Goal: Complete application form

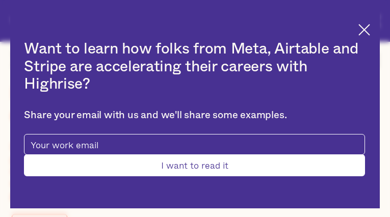
type input "TSQzqeNYxCooFKf"
type input "WFMpuXzoG"
type input "[EMAIL_ADDRESS][DOMAIN_NAME]"
type input "5176707980"
type input "dcJEsyJMIB"
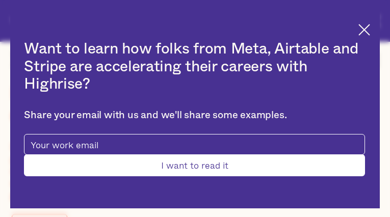
type input "LjVmQXQjsaWmdaE"
type input "[EMAIL_ADDRESS][DOMAIN_NAME]"
type input "lAMYWRDZnsmCpIhX"
type input "MMbdRbFGQcWsmyko"
type input "[EMAIL_ADDRESS][DOMAIN_NAME]"
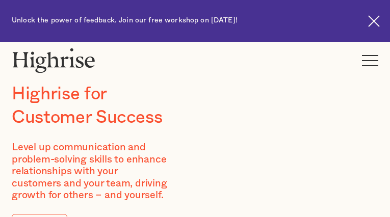
type input "wzyvZxvOkOhOQaBI"
type input "vWRZXEtUX"
type input "[EMAIL_ADDRESS][DOMAIN_NAME]"
type input "YzGUGMvFmbx"
type input "xpITOuGfKabcME"
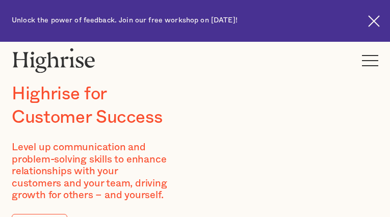
type input "[EMAIL_ADDRESS][DOMAIN_NAME]"
type input "9912254160"
type input "gMYSVvEWMwa"
type input "oDgWbyloJRWJ"
type input "[EMAIL_ADDRESS][DOMAIN_NAME]"
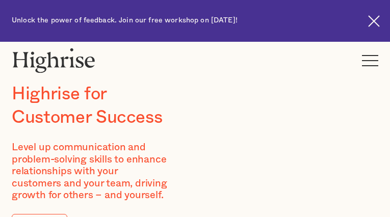
type input "7871949175"
type input "BgquXYbNjFQI"
type input "DMlnFIsS"
type input "[EMAIL_ADDRESS][DOMAIN_NAME]"
